Goal: Transaction & Acquisition: Purchase product/service

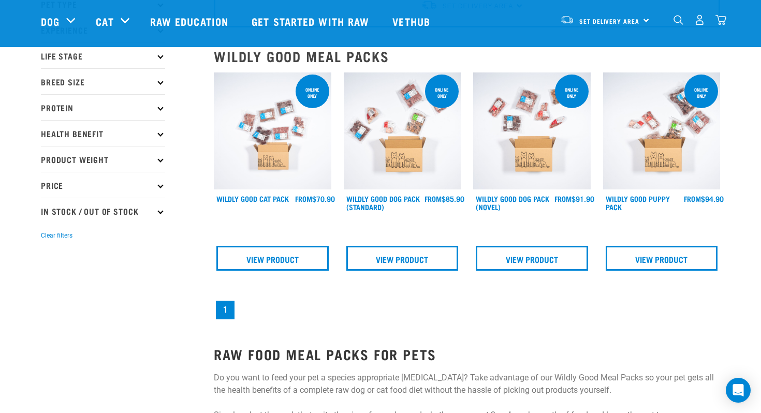
scroll to position [82, 0]
click at [637, 198] on link "Wildly Good Puppy Pack" at bounding box center [638, 203] width 64 height 12
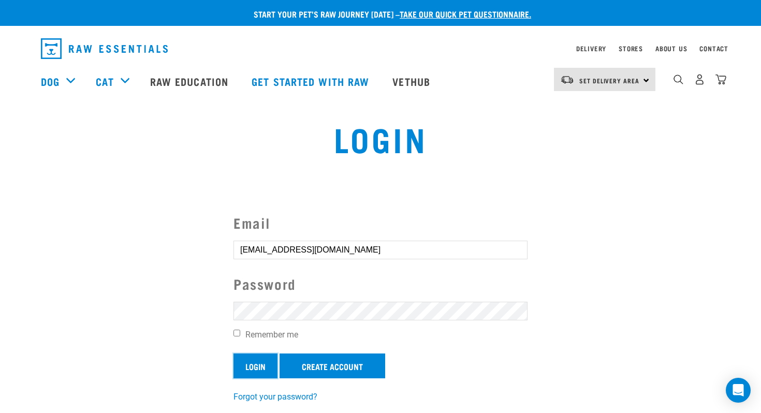
click at [257, 368] on input "Login" at bounding box center [256, 366] width 44 height 25
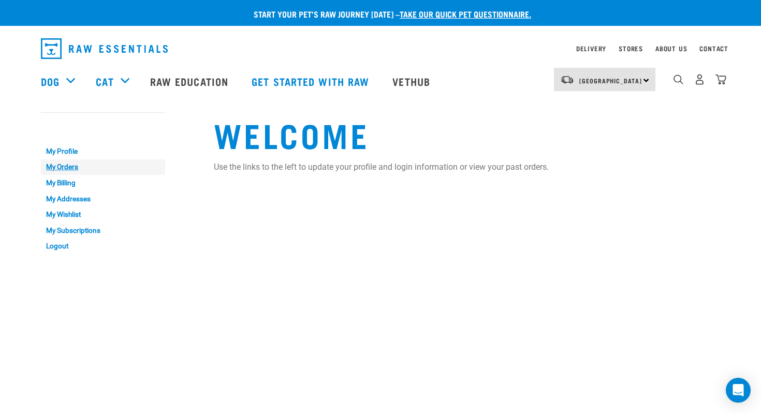
click at [64, 169] on link "My Orders" at bounding box center [103, 168] width 124 height 16
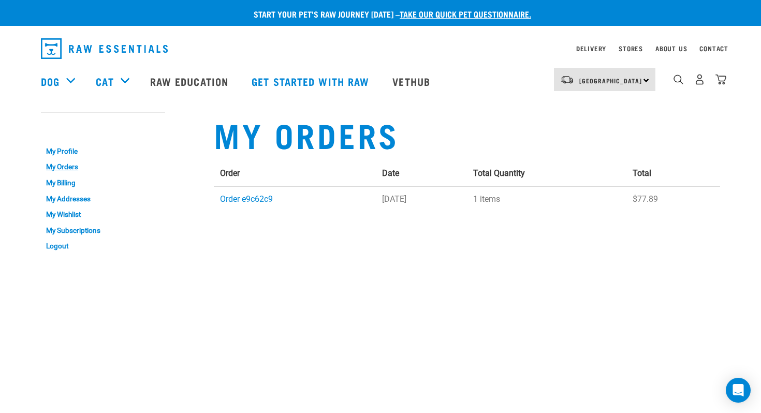
scroll to position [9, 0]
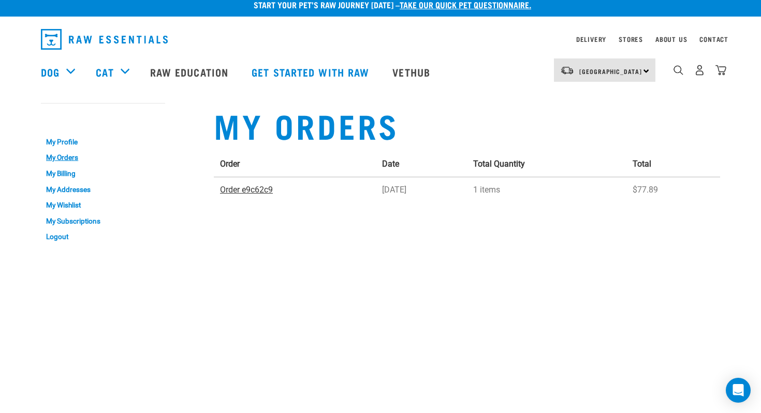
click at [249, 193] on link "Order e9c62c9" at bounding box center [246, 190] width 53 height 10
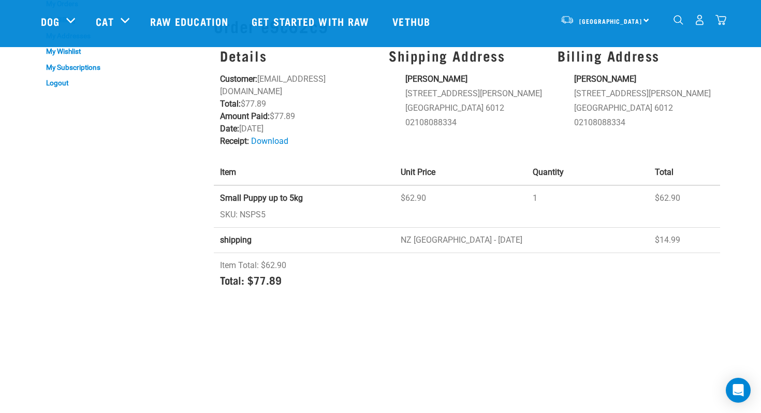
scroll to position [88, 0]
click at [260, 196] on strong "Small Puppy up to 5kg" at bounding box center [261, 197] width 83 height 10
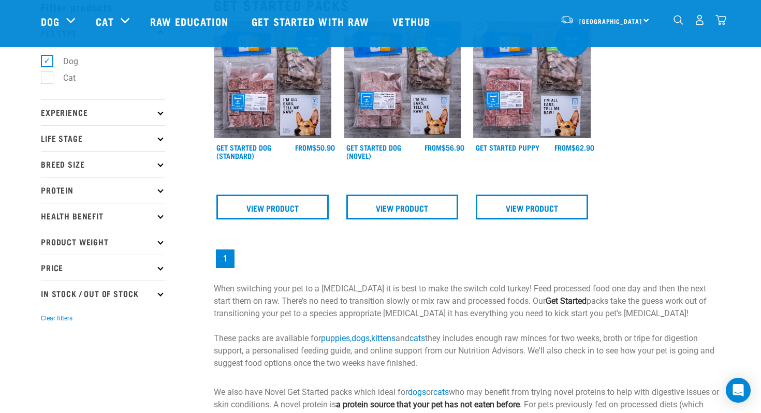
scroll to position [57, 0]
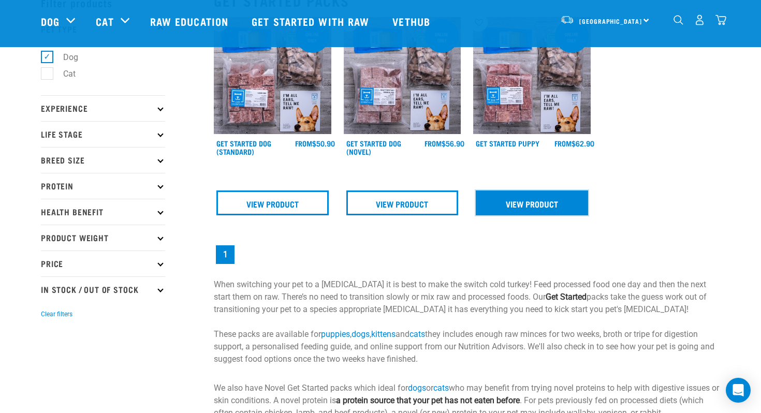
click at [521, 209] on link "View Product" at bounding box center [532, 203] width 112 height 25
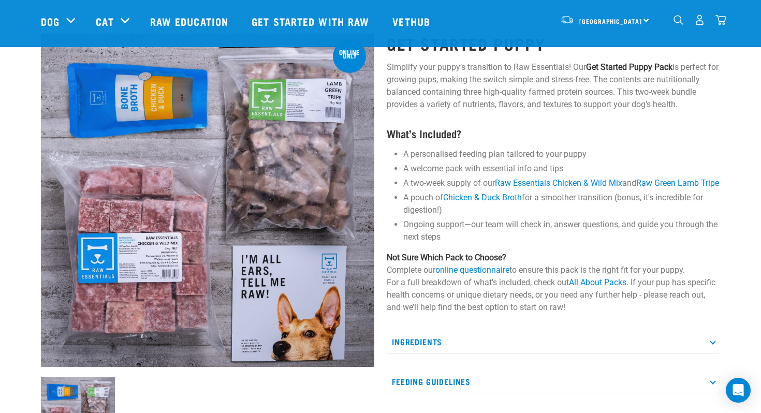
scroll to position [42, 0]
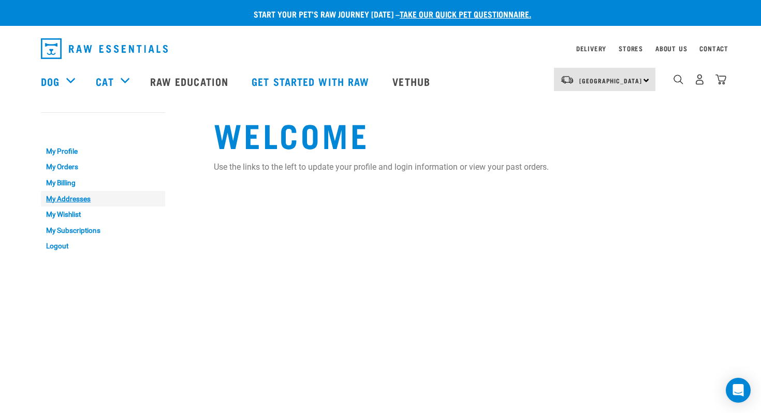
click at [77, 203] on link "My Addresses" at bounding box center [103, 199] width 124 height 16
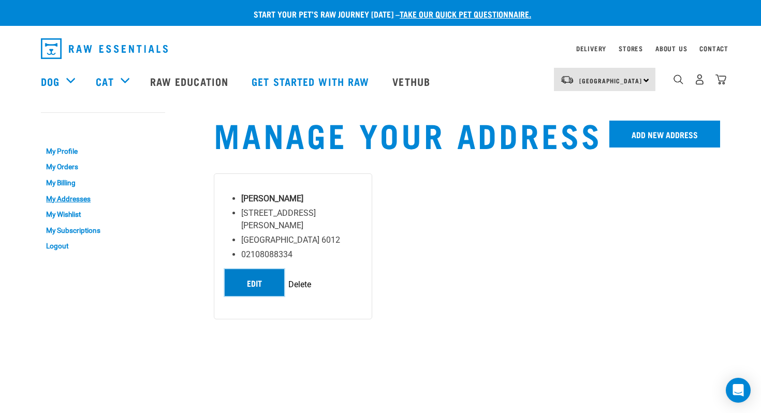
click at [267, 269] on link "Edit" at bounding box center [255, 282] width 60 height 27
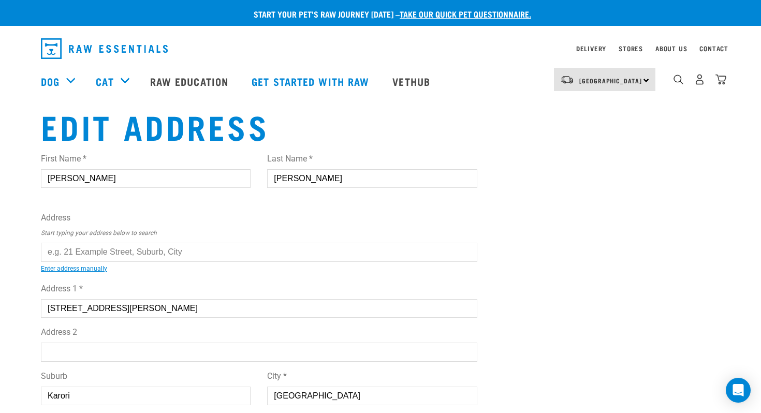
drag, startPoint x: 127, startPoint y: 310, endPoint x: 46, endPoint y: 308, distance: 81.8
click at [45, 308] on input "118 Donald Street" at bounding box center [259, 308] width 437 height 19
type input "194"
click at [112, 256] on input "text" at bounding box center [259, 252] width 437 height 19
paste input "194 State Highway 53"
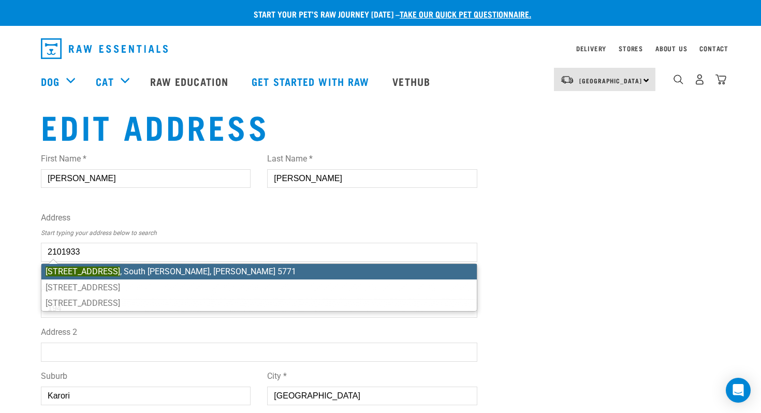
click at [170, 272] on div "First Name * Ali Last Name * Chambers Address Start typing your address below t…" at bounding box center [259, 367] width 437 height 446
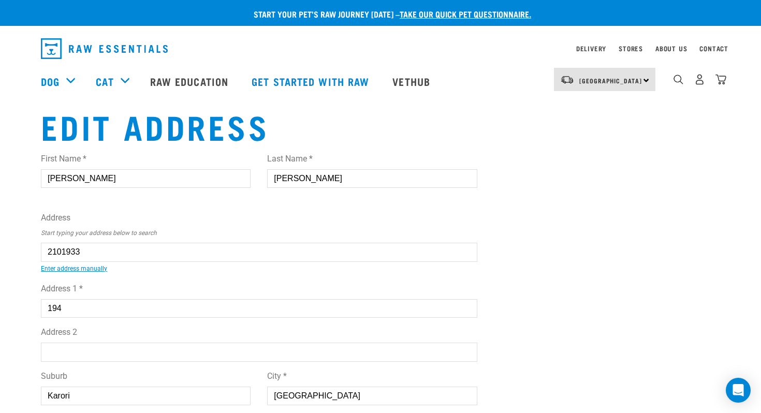
type input "194 State Highway 53, South Featherston, Featherston 5771"
type input "194 State Highway 53"
type input "South Featherston"
select select "WGN"
type input "5771"
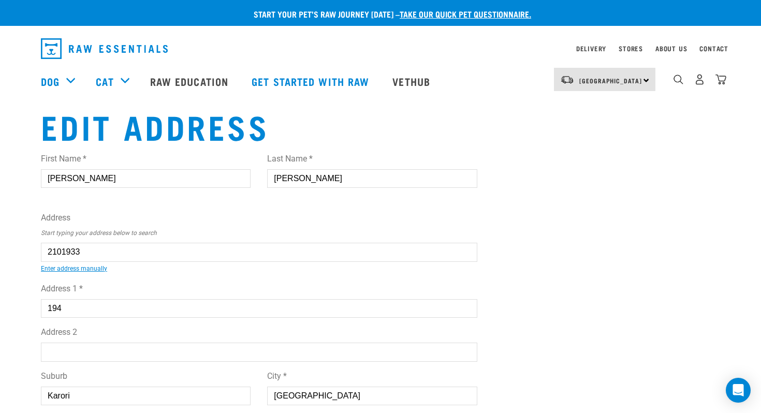
select select "Rural"
type input "194 State Highway 53, South Featherston, Featherston 5771"
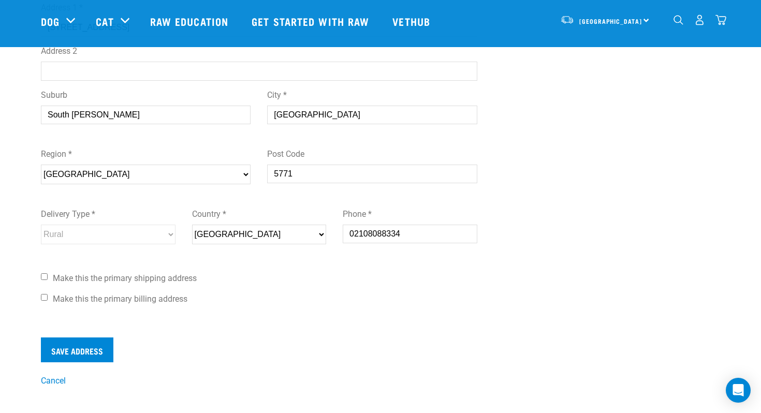
scroll to position [211, 0]
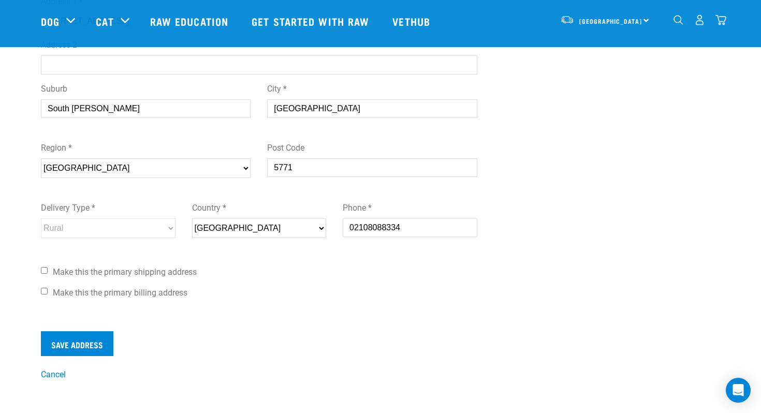
click at [134, 273] on span "Make this the primary shipping address" at bounding box center [125, 272] width 144 height 10
click at [48, 273] on input "Make this the primary shipping address" at bounding box center [44, 270] width 7 height 7
checkbox input "true"
click at [119, 293] on span "Make this the primary billing address" at bounding box center [120, 293] width 135 height 10
click at [48, 293] on input "Make this the primary billing address" at bounding box center [44, 291] width 7 height 7
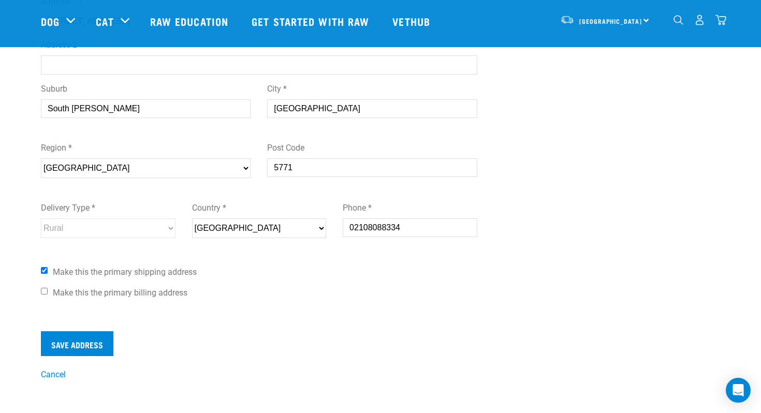
checkbox input "true"
click at [87, 347] on input "Save Address" at bounding box center [77, 343] width 73 height 25
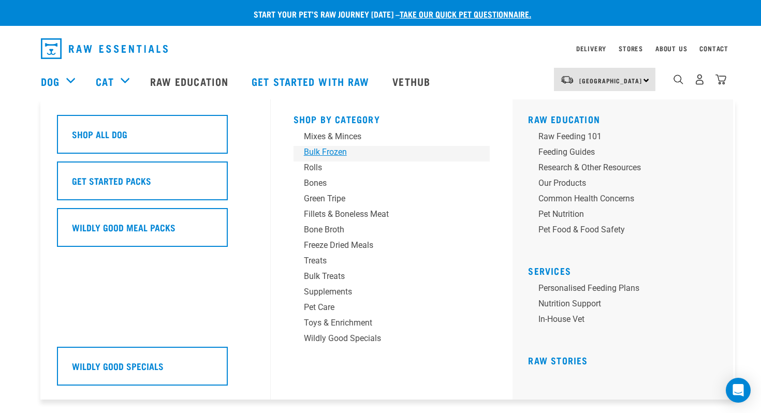
click at [336, 149] on div "Bulk Frozen" at bounding box center [385, 152] width 162 height 12
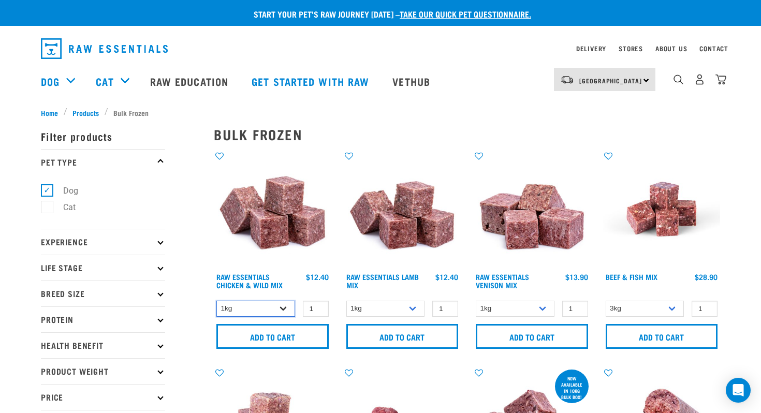
click at [283, 311] on select "1kg 3kg Bulk (10kg)" at bounding box center [255, 309] width 79 height 16
select select "709"
click at [216, 301] on select "1kg 3kg Bulk (10kg)" at bounding box center [255, 309] width 79 height 16
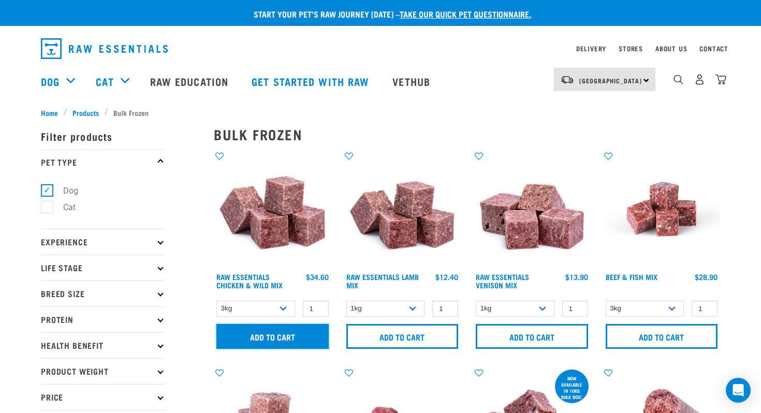
click at [271, 338] on input "Add to cart" at bounding box center [272, 336] width 112 height 25
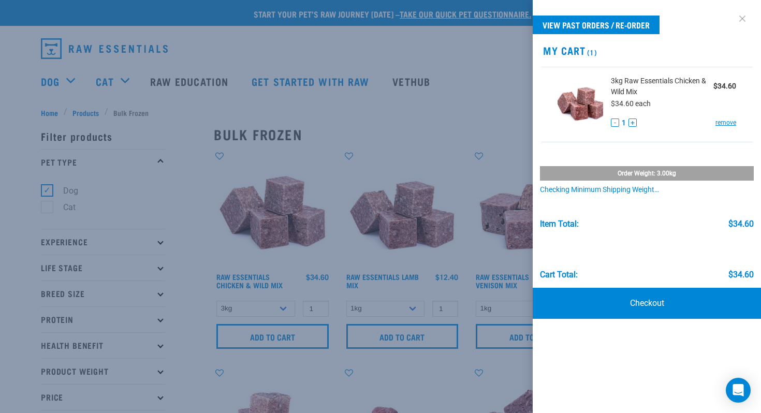
click at [742, 19] on link at bounding box center [742, 18] width 17 height 17
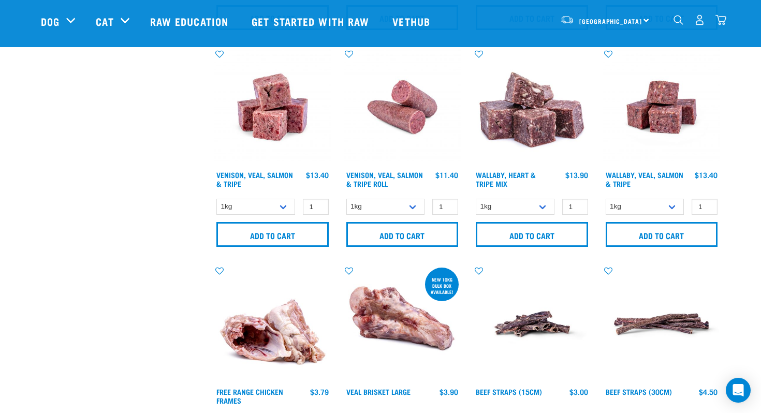
scroll to position [681, 0]
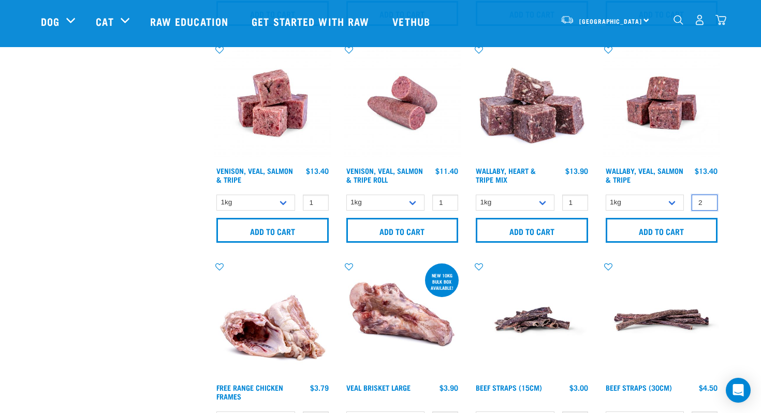
type input "2"
click at [703, 200] on input "2" at bounding box center [705, 203] width 26 height 16
click at [684, 227] on input "Add to cart" at bounding box center [662, 230] width 112 height 25
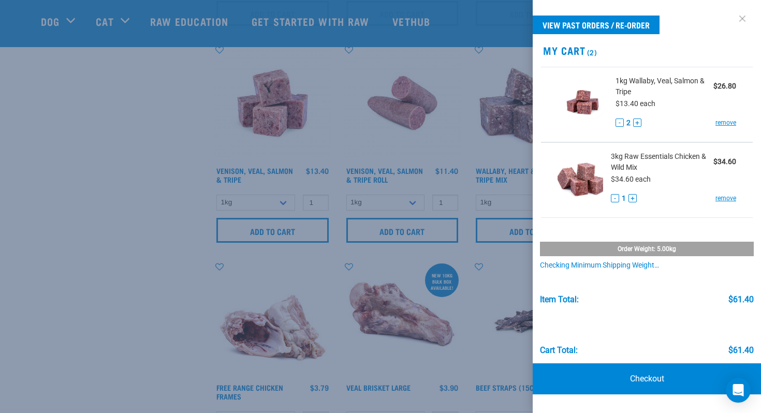
click at [743, 18] on link at bounding box center [742, 18] width 17 height 17
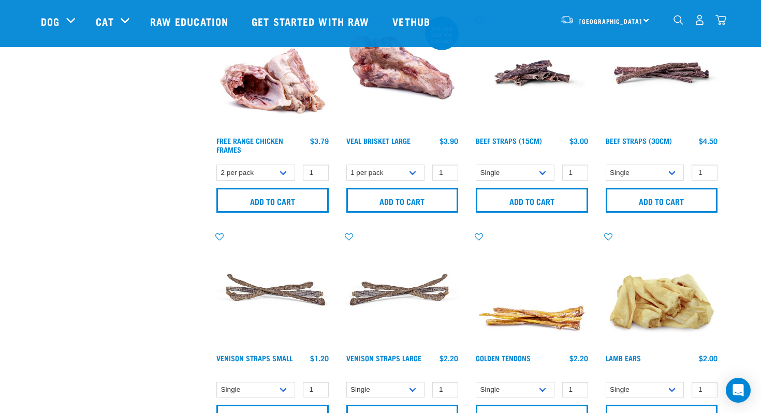
scroll to position [927, 0]
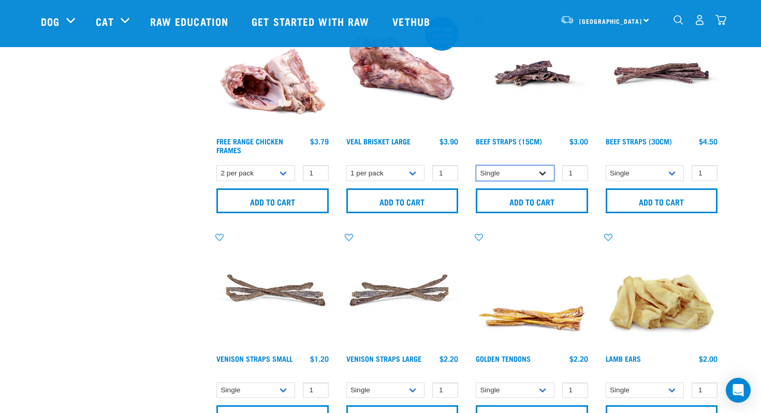
click at [544, 171] on select "Single 6 per pack 1kg (Bulk)" at bounding box center [515, 173] width 79 height 16
click at [476, 165] on select "Single 6 per pack 1kg (Bulk)" at bounding box center [515, 173] width 79 height 16
click at [542, 172] on select "Single 6 per pack 1kg (Bulk)" at bounding box center [515, 173] width 79 height 16
click at [476, 165] on select "Single 6 per pack 1kg (Bulk)" at bounding box center [515, 173] width 79 height 16
click at [545, 171] on select "Single 6 per pack 1kg (Bulk)" at bounding box center [515, 173] width 79 height 16
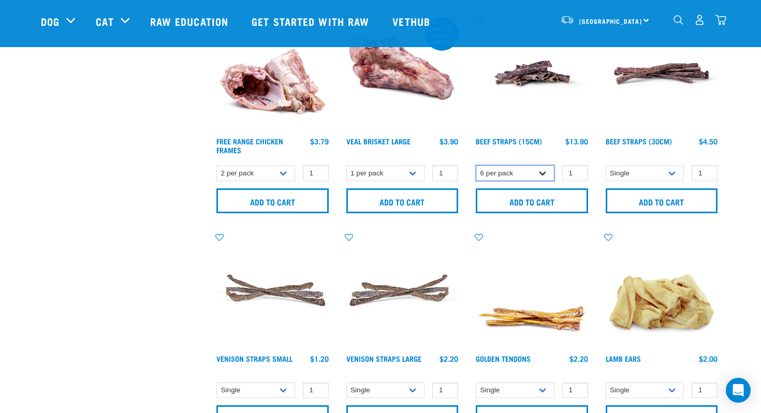
select select "726"
click at [476, 165] on select "Single 6 per pack 1kg (Bulk)" at bounding box center [515, 173] width 79 height 16
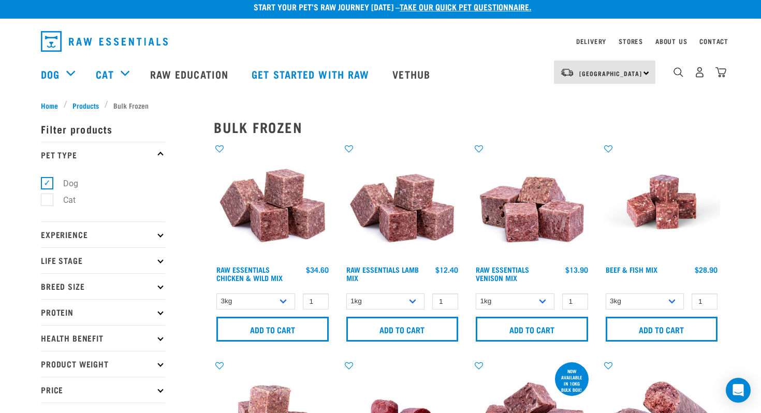
scroll to position [0, 0]
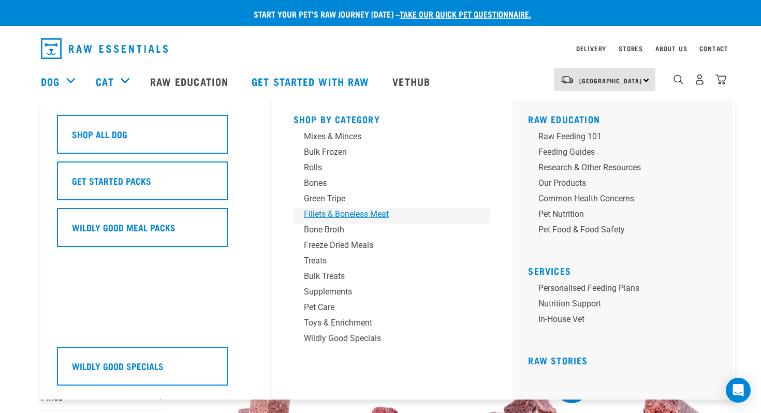
click at [341, 214] on div "Fillets & Boneless Meat" at bounding box center [385, 214] width 162 height 12
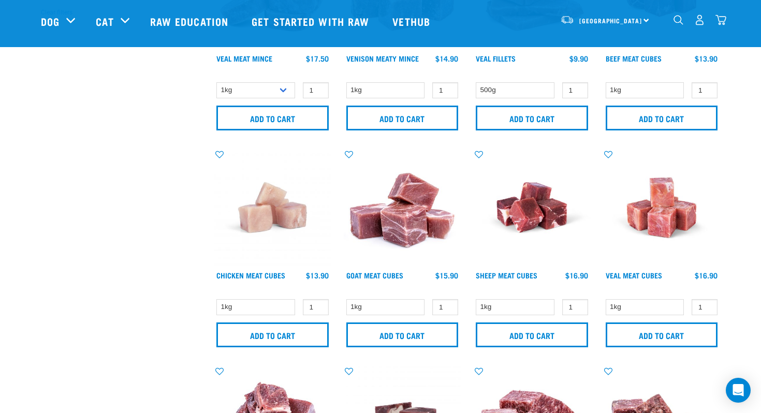
scroll to position [361, 0]
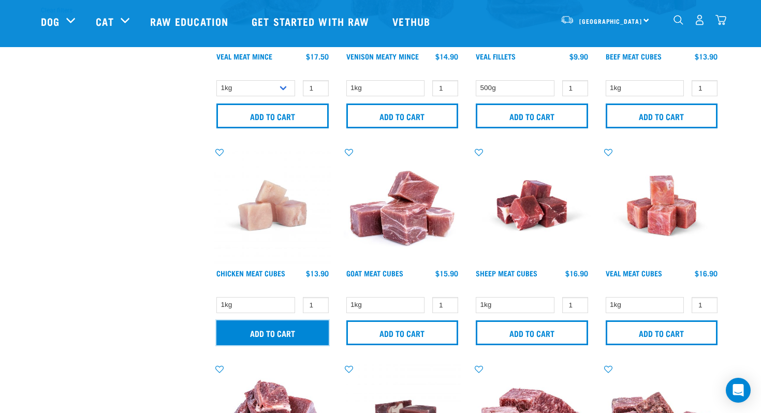
click at [247, 338] on input "Add to cart" at bounding box center [272, 333] width 112 height 25
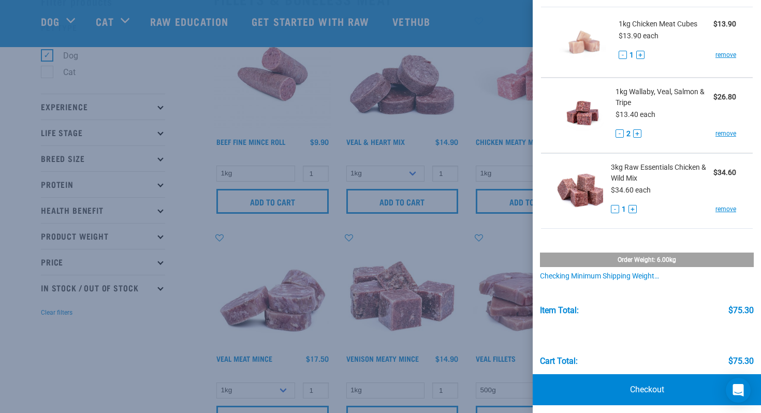
scroll to position [65, 0]
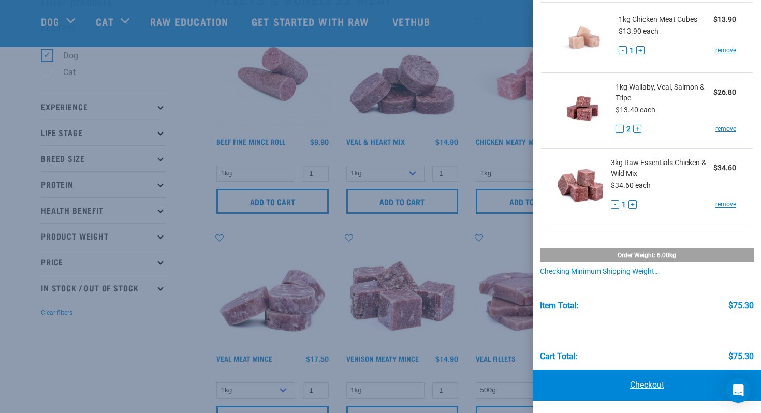
click at [648, 382] on link "Checkout" at bounding box center [647, 385] width 228 height 31
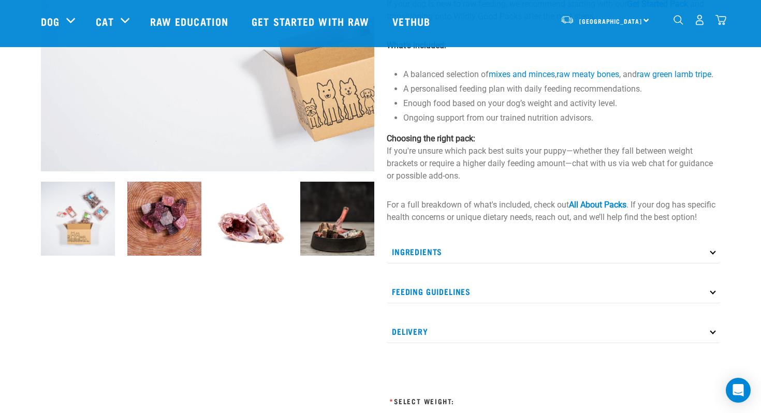
scroll to position [318, 0]
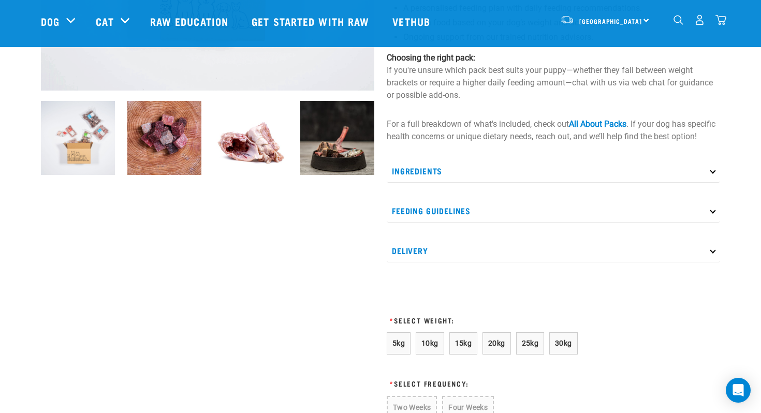
click at [485, 183] on p "Ingredients" at bounding box center [554, 171] width 334 height 23
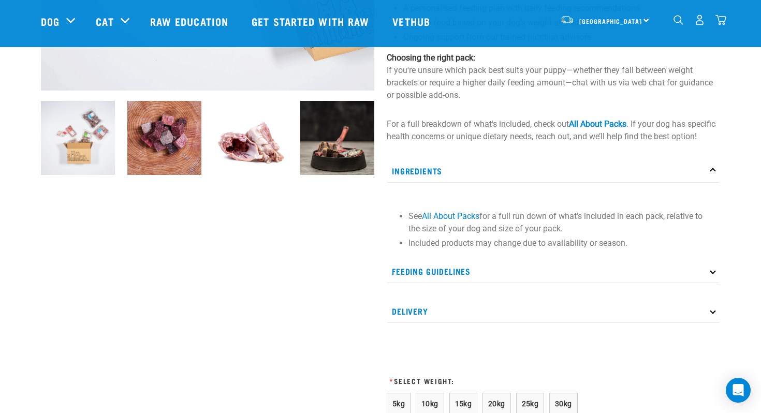
click at [485, 183] on p "Ingredients" at bounding box center [554, 171] width 334 height 23
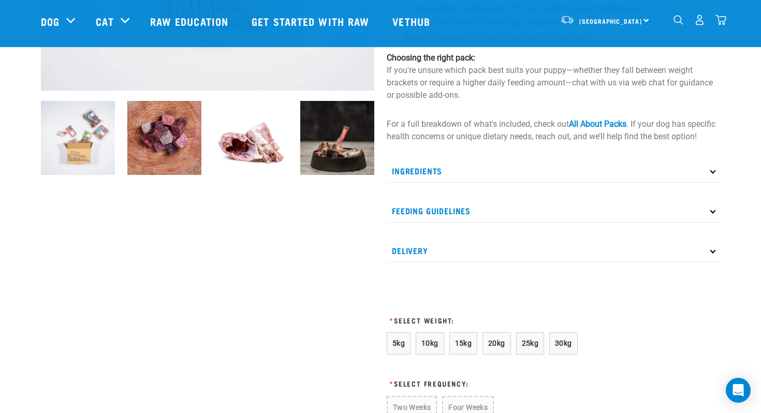
scroll to position [0, 0]
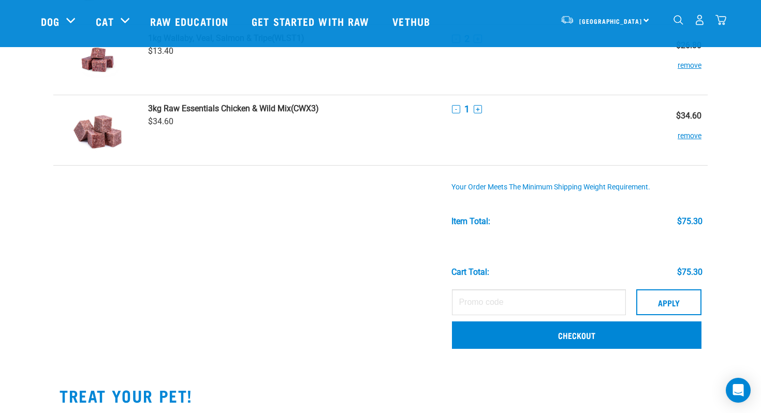
scroll to position [135, 0]
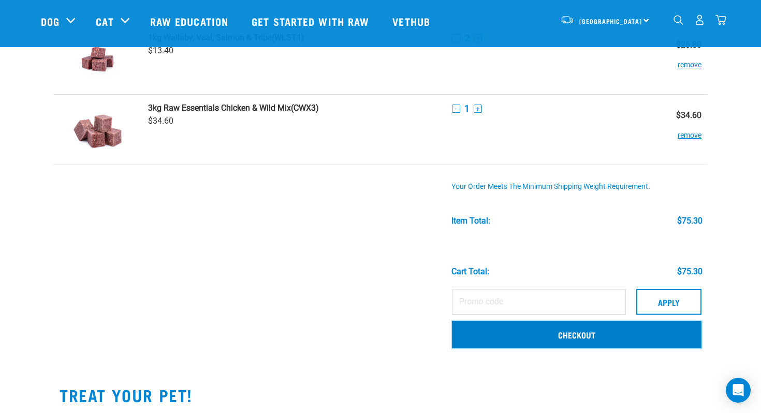
click at [622, 341] on link "Checkout" at bounding box center [577, 334] width 250 height 27
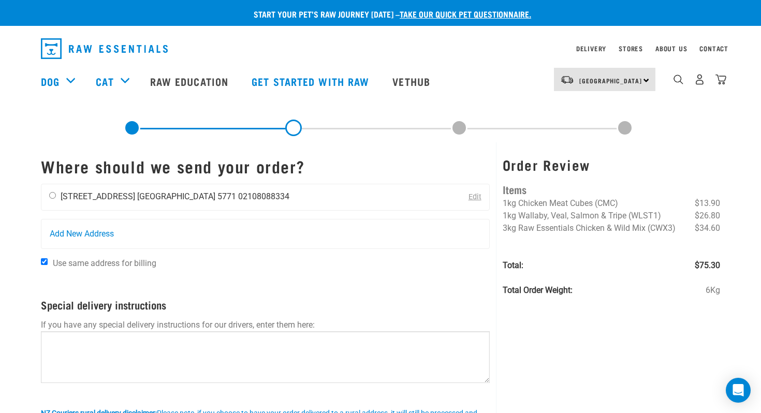
click at [51, 197] on input "radio" at bounding box center [52, 195] width 7 height 7
radio input "true"
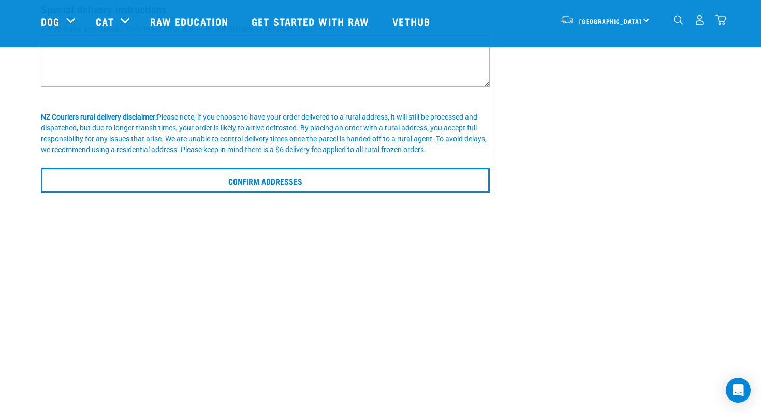
scroll to position [252, 0]
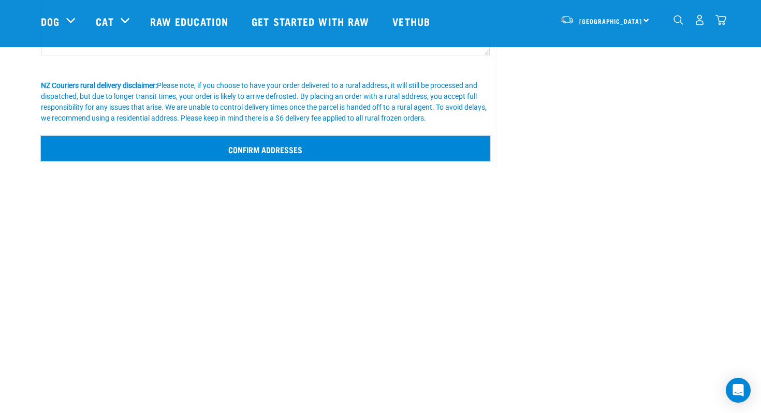
click at [295, 149] on input "Confirm addresses" at bounding box center [265, 148] width 449 height 25
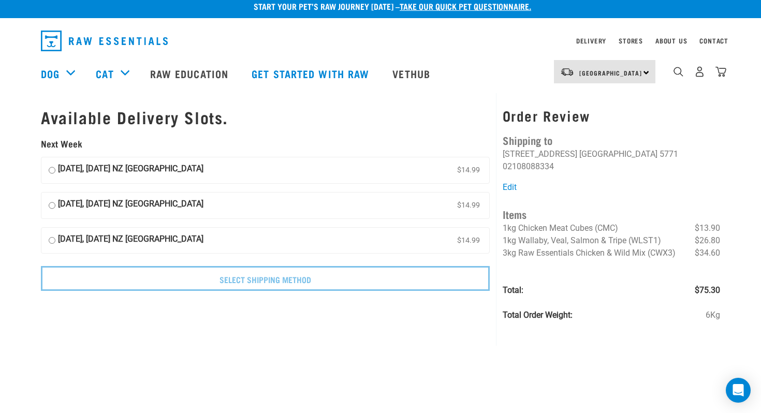
scroll to position [7, 0]
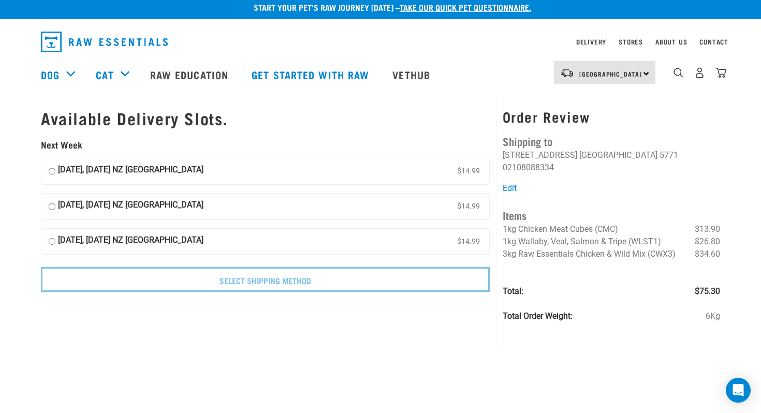
click at [292, 171] on label "[DATE], [DATE] NZ [GEOGRAPHIC_DATA] $14.99" at bounding box center [265, 171] width 448 height 26
click at [55, 171] on input "[DATE], [DATE] NZ [GEOGRAPHIC_DATA] $14.99" at bounding box center [52, 172] width 7 height 16
radio input "true"
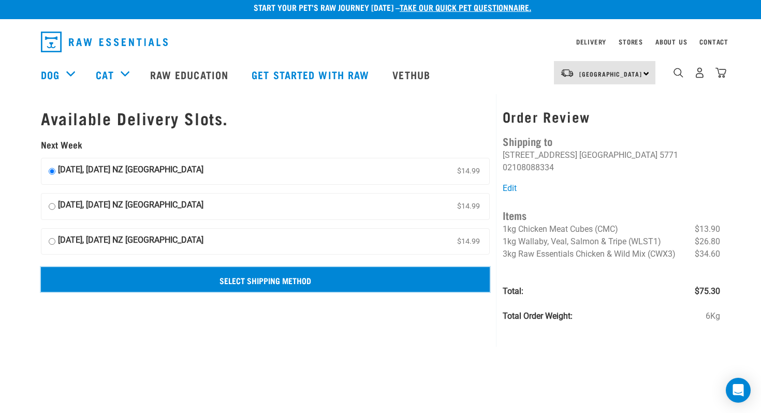
click at [279, 279] on input "Select Shipping Method" at bounding box center [265, 279] width 449 height 25
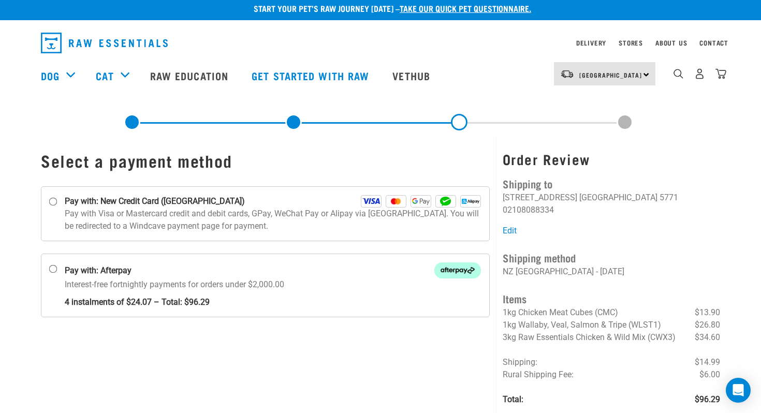
scroll to position [8, 0]
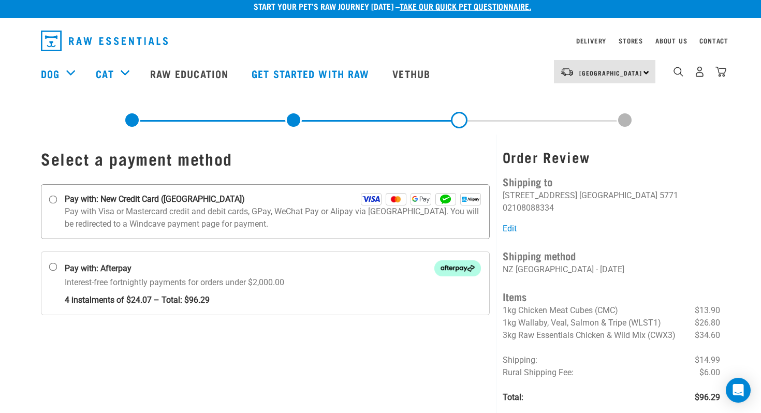
click at [219, 200] on div "Pay with: New Credit Card ([GEOGRAPHIC_DATA])" at bounding box center [273, 199] width 416 height 12
click at [57, 200] on input "Pay with: New Credit Card ([GEOGRAPHIC_DATA])" at bounding box center [53, 200] width 8 height 8
radio input "true"
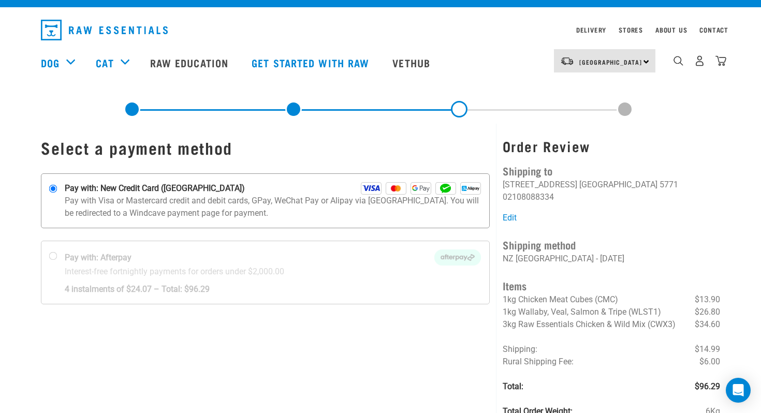
scroll to position [14, 0]
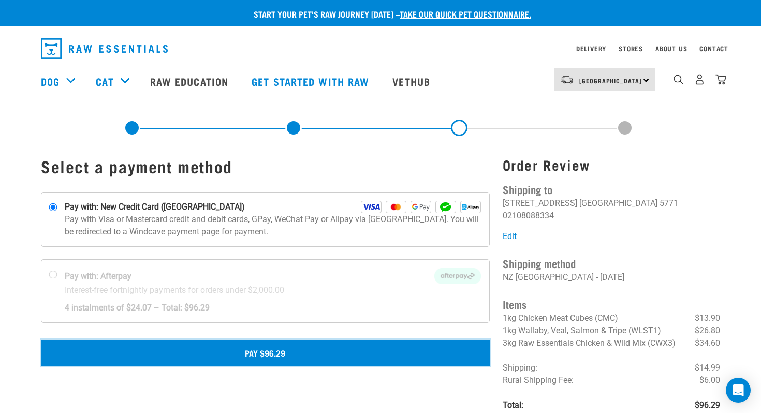
click at [246, 356] on button "Pay $96.29" at bounding box center [265, 353] width 449 height 26
